Goal: Task Accomplishment & Management: Manage account settings

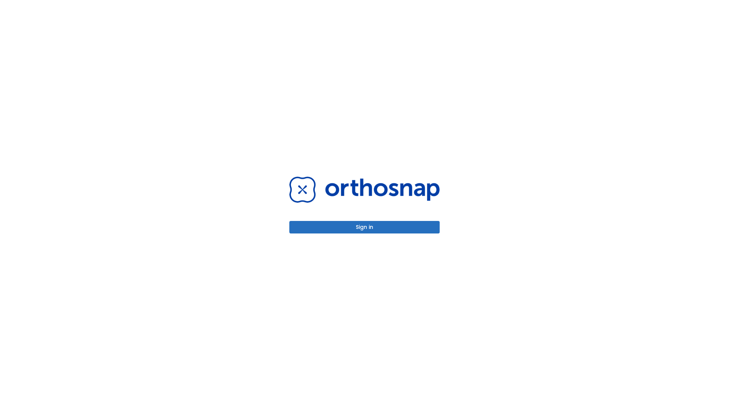
click at [365, 227] on button "Sign in" at bounding box center [365, 227] width 150 height 13
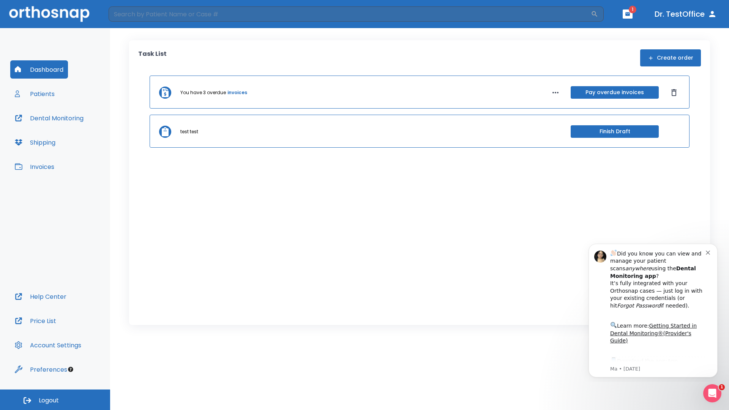
click at [55, 400] on span "Logout" at bounding box center [49, 401] width 20 height 8
